Goal: Task Accomplishment & Management: Manage account settings

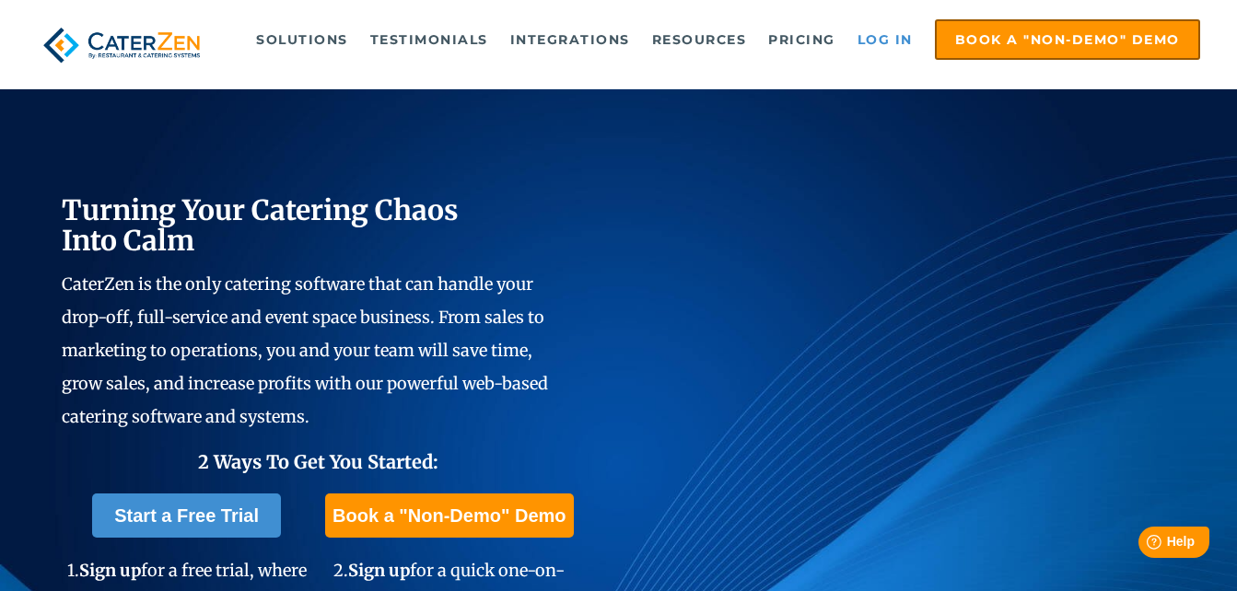
click at [883, 41] on link "Log in" at bounding box center [885, 39] width 74 height 37
click at [891, 46] on link "Log in" at bounding box center [885, 39] width 74 height 37
click at [890, 46] on link "Log in" at bounding box center [885, 39] width 74 height 37
